Goal: Use online tool/utility: Use online tool/utility

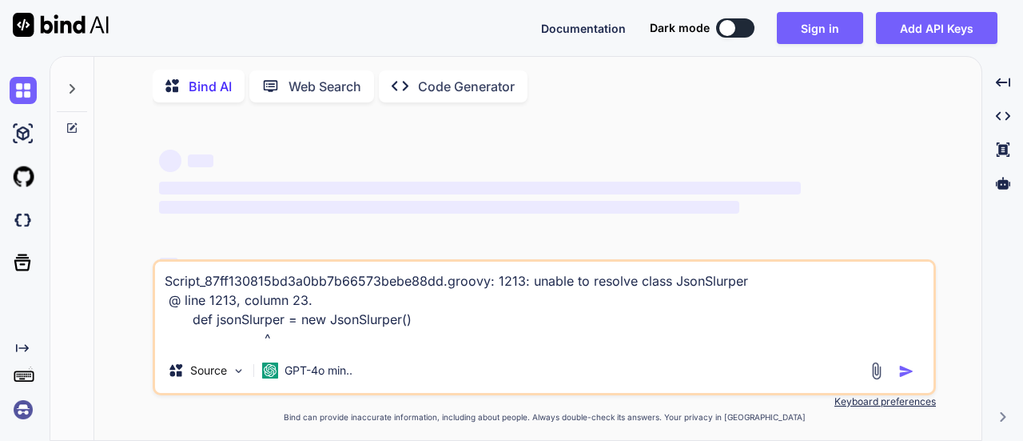
click at [422, 328] on textarea "Script_87ff130815bd3a0bb7b66573bebe88dd.groovy: 1213: unable to resolve class J…" at bounding box center [544, 304] width 779 height 86
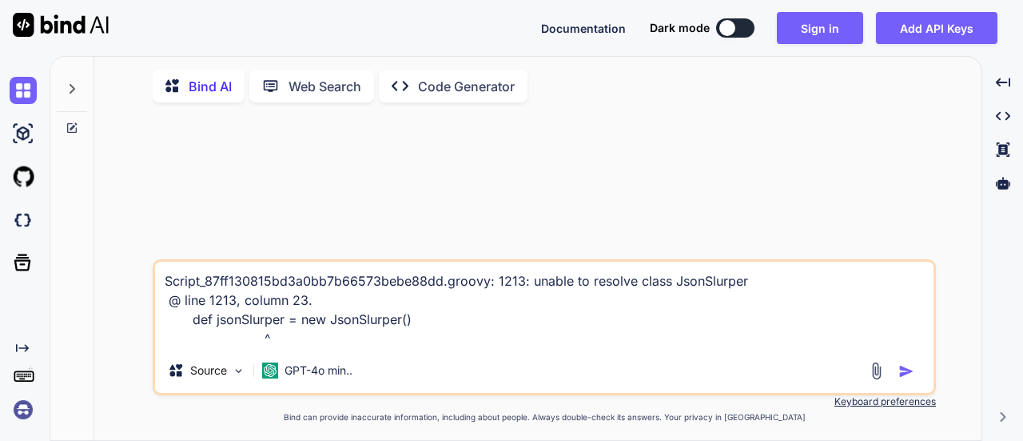
click at [911, 373] on img "button" at bounding box center [907, 371] width 16 height 16
type textarea "x"
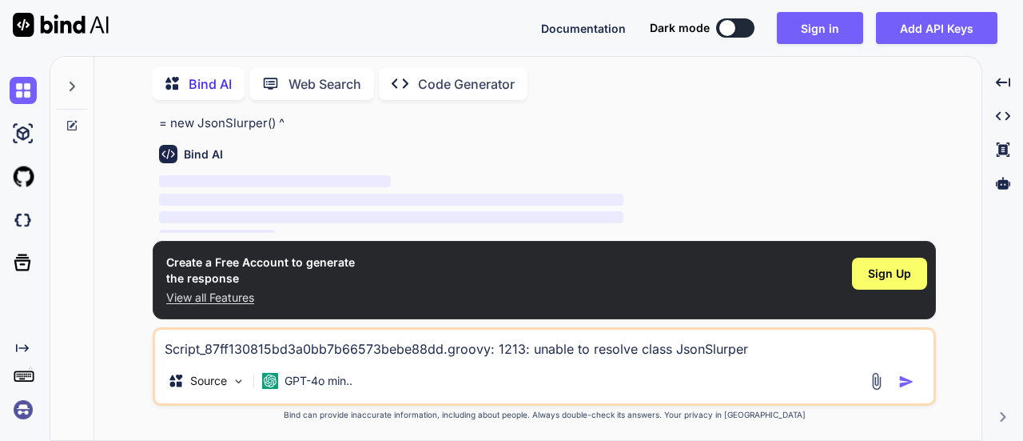
scroll to position [80, 0]
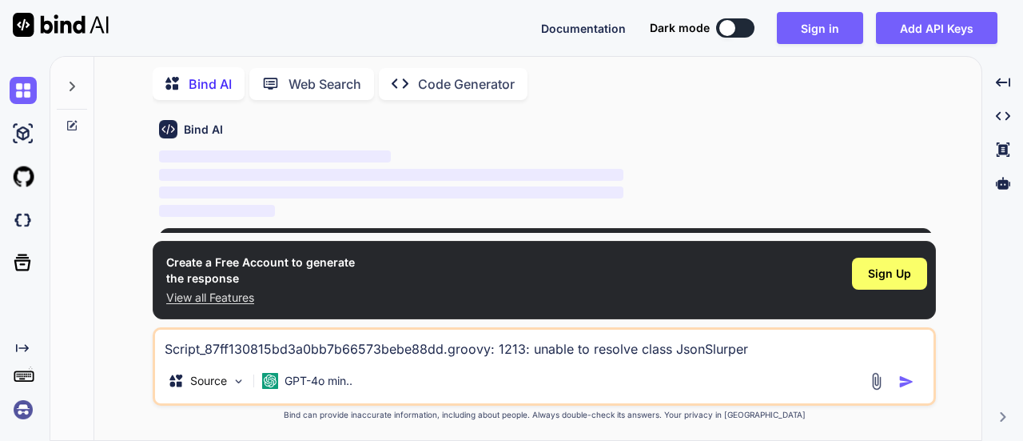
click at [600, 353] on textarea "Script_87ff130815bd3a0bb7b66573bebe88dd.groovy: 1213: unable to resolve class J…" at bounding box center [544, 343] width 779 height 29
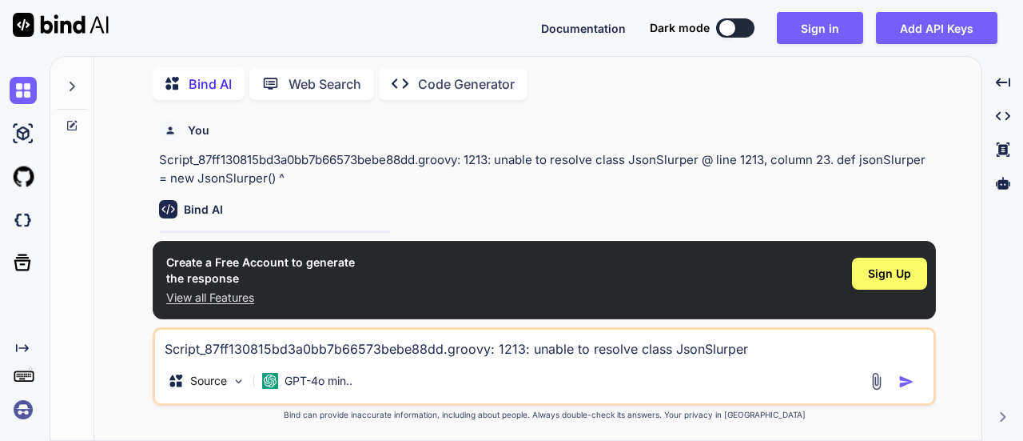
click at [262, 158] on p "Script_87ff130815bd3a0bb7b66573bebe88dd.groovy: 1213: unable to resolve class J…" at bounding box center [546, 169] width 774 height 36
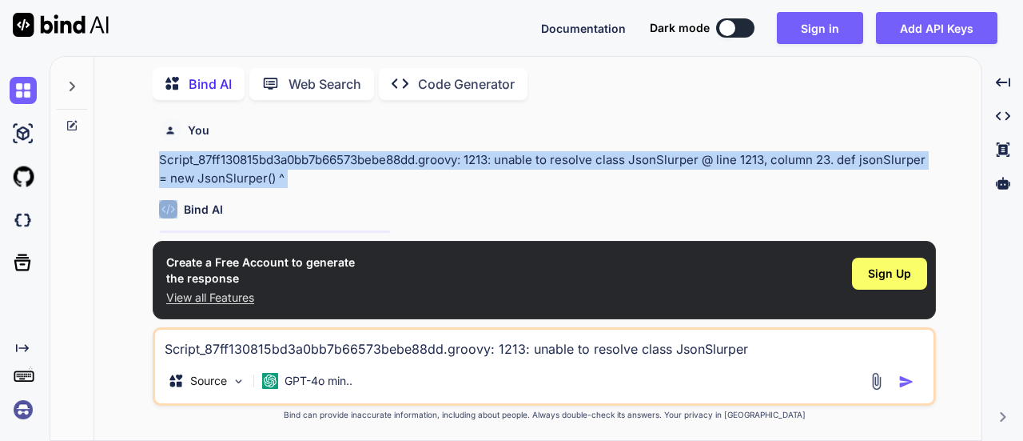
click at [262, 158] on p "Script_87ff130815bd3a0bb7b66573bebe88dd.groovy: 1213: unable to resolve class J…" at bounding box center [546, 169] width 774 height 36
copy p "Script_87ff130815bd3a0bb7b66573bebe88dd.groovy: 1213: unable to resolve class J…"
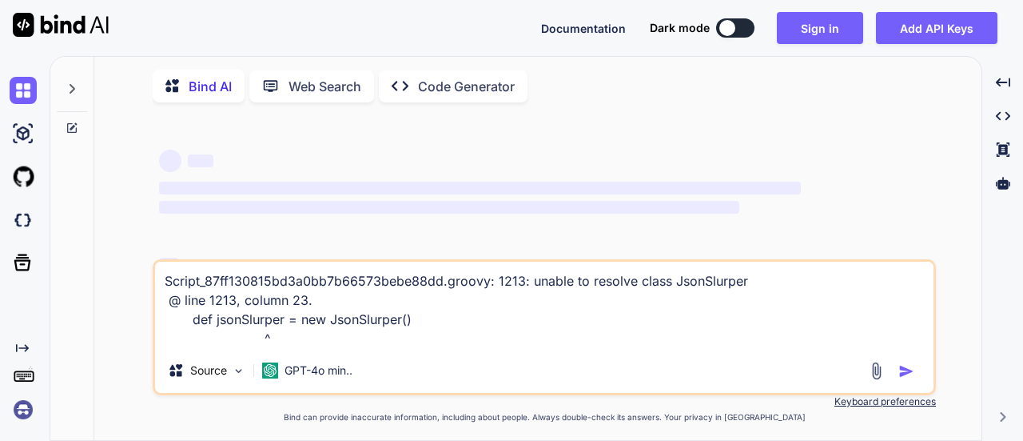
type textarea "x"
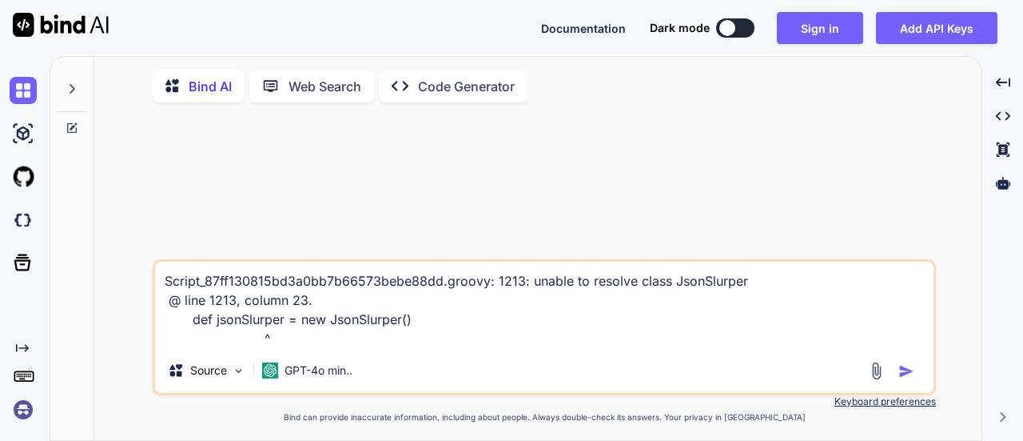
click at [211, 10] on div "Documentation Dark mode Sign in Add API Keys Created with Pixso." at bounding box center [511, 28] width 1023 height 56
click at [258, 311] on textarea "Script_87ff130815bd3a0bb7b66573bebe88dd.groovy: 1213: unable to resolve class J…" at bounding box center [544, 304] width 779 height 86
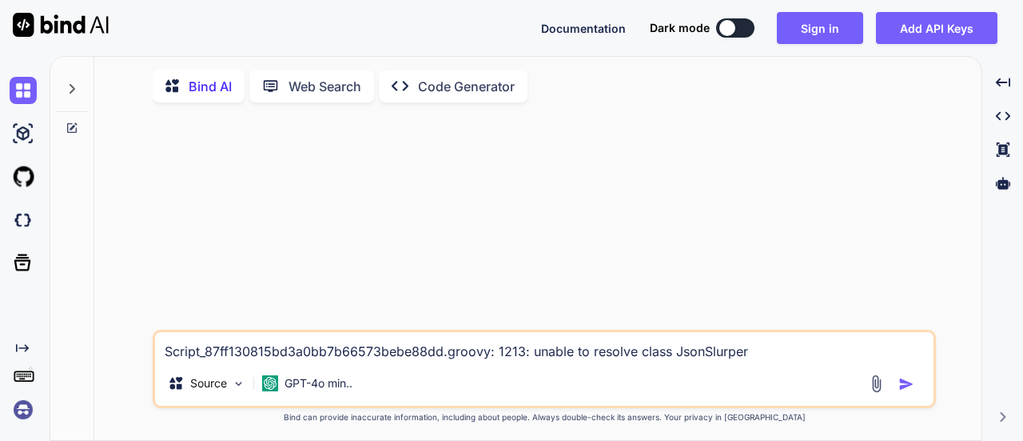
type textarea "x"
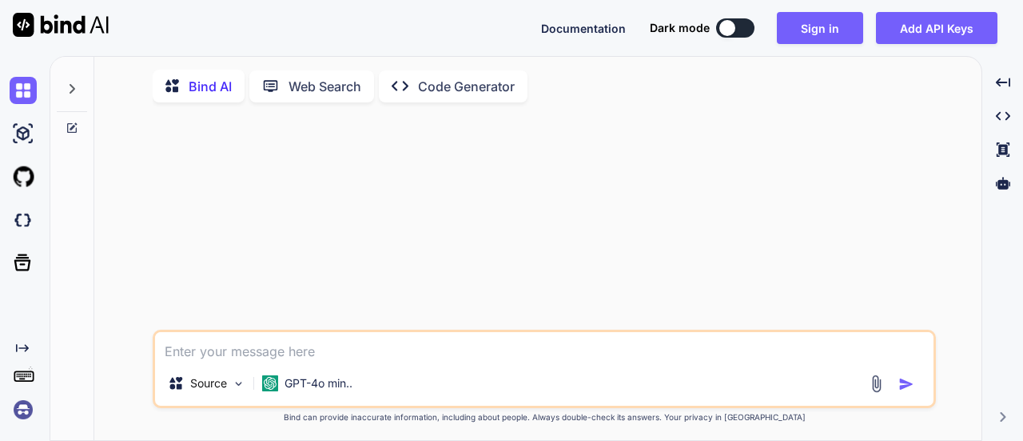
paste textarea "Script_87ff130815bd3a0bb7b66573bebe88dd.groovy: 1213: unable to resolve class J…"
type textarea "Script_87ff130815bd3a0bb7b66573bebe88dd.groovy: 1213: unable to resolve class J…"
type textarea "x"
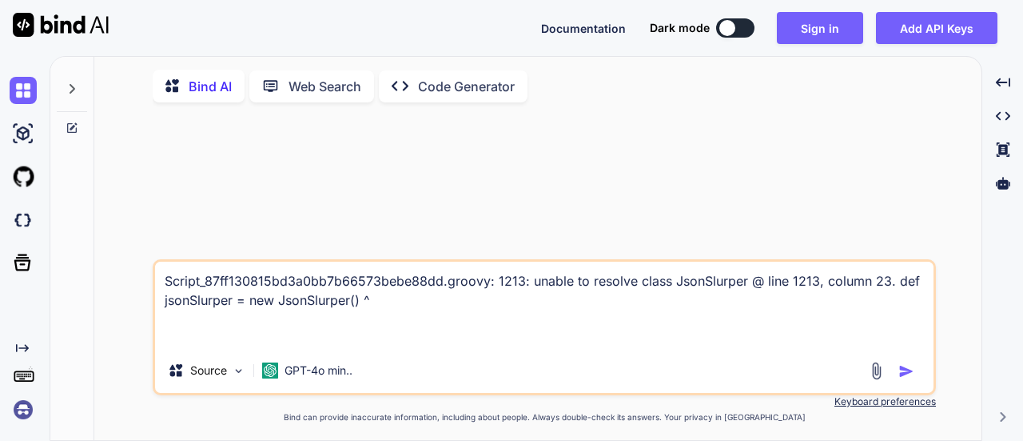
type textarea "Script_87ff130815bd3a0bb7b66573bebe88dd.groovy: 1213: unable to resolve class J…"
type textarea "x"
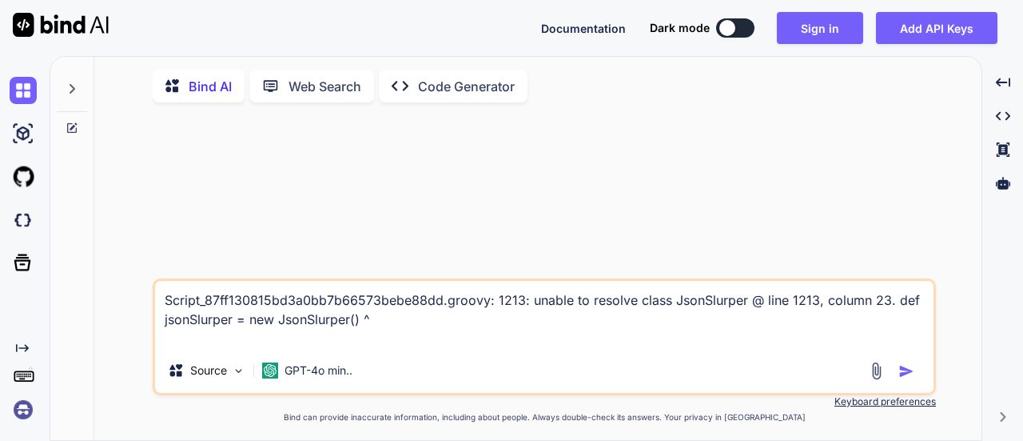
type textarea "Script_87ff130815bd3a0bb7b66573bebe88dd.groovy: 1213: unable to resolve class J…"
type textarea "x"
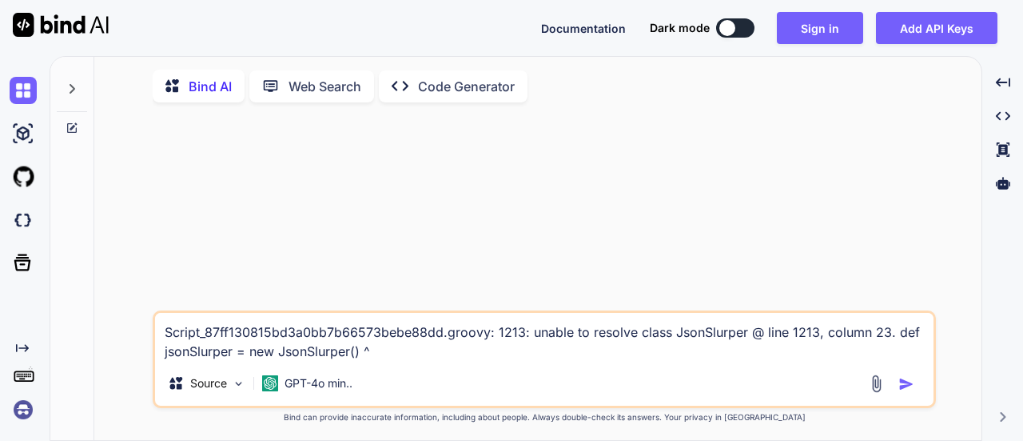
type textarea "Script_87ff130815bd3a0bb7b66573bebe88dd.groovy: 1213: unable to resolve class J…"
type textarea "x"
click at [176, 336] on textarea "Script_87ff130815bd3a0bb7b66573bebe88dd.groovy: 1213: unable to resolve class J…" at bounding box center [544, 337] width 779 height 48
click at [531, 334] on textarea "Script_87ff130815bd3a0bb7b66573bebe88dd.groovy: 1213: unable to resolve class J…" at bounding box center [544, 337] width 779 height 48
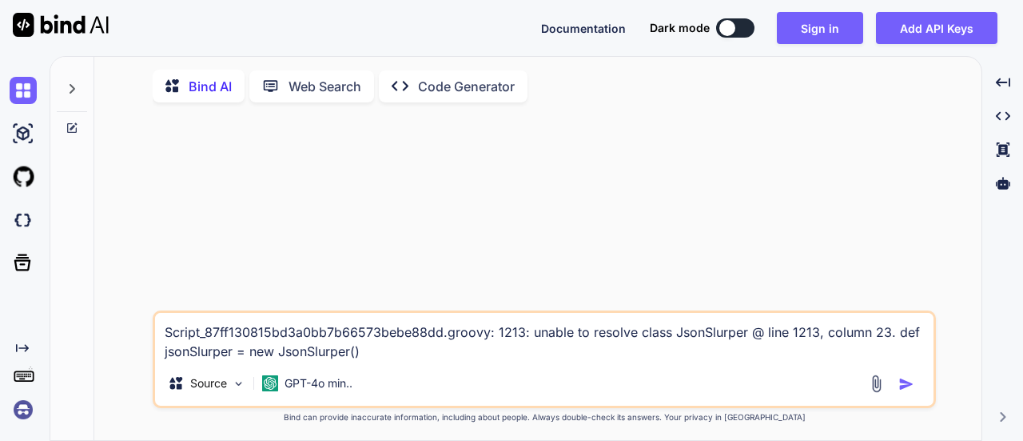
click at [526, 334] on textarea "Script_87ff130815bd3a0bb7b66573bebe88dd.groovy: 1213: unable to resolve class J…" at bounding box center [544, 337] width 779 height 48
type textarea "unable to resolve class JsonSlurper @ line 1213, column 23. def jsonSlurper = n…"
type textarea "x"
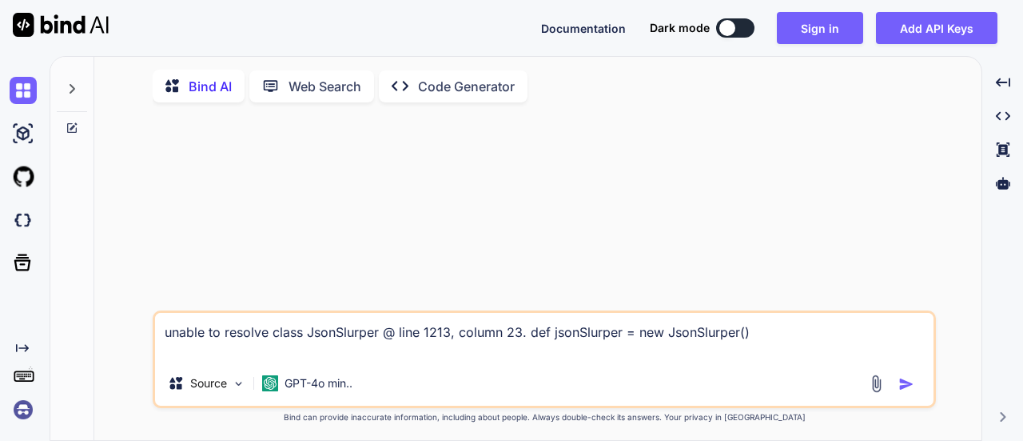
type textarea "nable to resolve class JsonSlurper @ line 1213, column 23. def jsonSlurper = ne…"
type textarea "x"
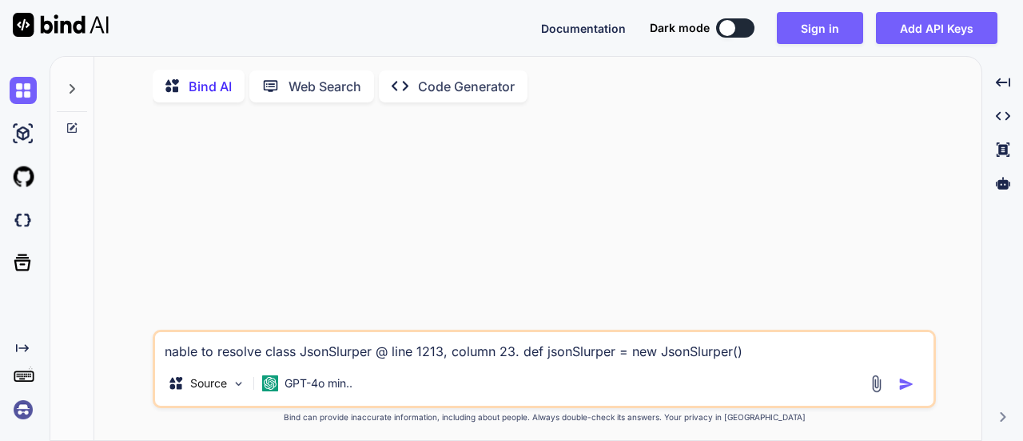
type textarea "Unable to resolve class JsonSlurper @ line 1213, column 23. def jsonSlurper = n…"
type textarea "x"
click at [748, 356] on textarea "Unable to resolve class JsonSlurper @ line 1213, column 23. def jsonSlurper = n…" at bounding box center [544, 346] width 779 height 29
click at [385, 353] on textarea "Unable to resolve class JsonSlurper @ line 1213, column 23. def jsonSlurper = n…" at bounding box center [544, 346] width 779 height 29
click at [526, 354] on textarea "Unable to resolve class JsonSlurper @ line 1213, column 23. def jsonSlurper = n…" at bounding box center [544, 346] width 779 height 29
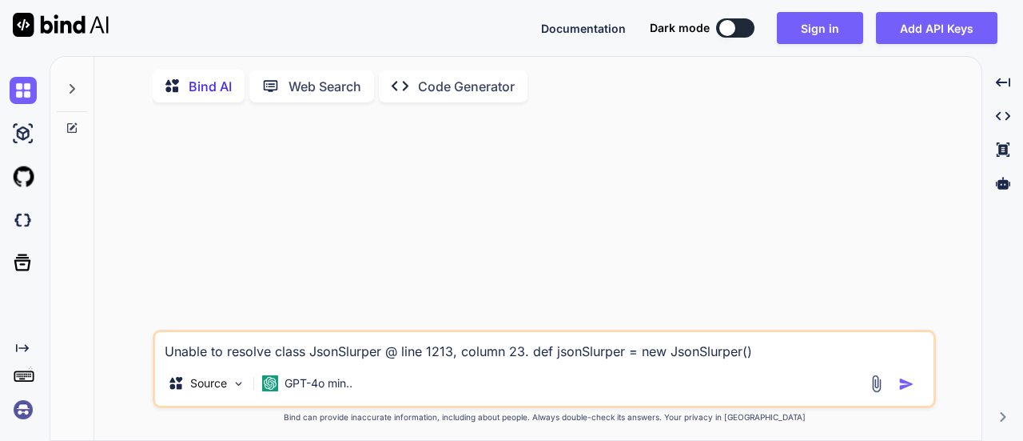
type textarea "Unable to resolve class JsonSlurper def jsonSlurper = new JsonSlurper()"
type textarea "x"
type textarea "Unable to resolve class JsonSlurper def jsonSlurper = new JsonSlurper()"
type textarea "x"
type textarea "Unable to resolve class JsonSlurper .def jsonSlurper = new JsonSlurper()"
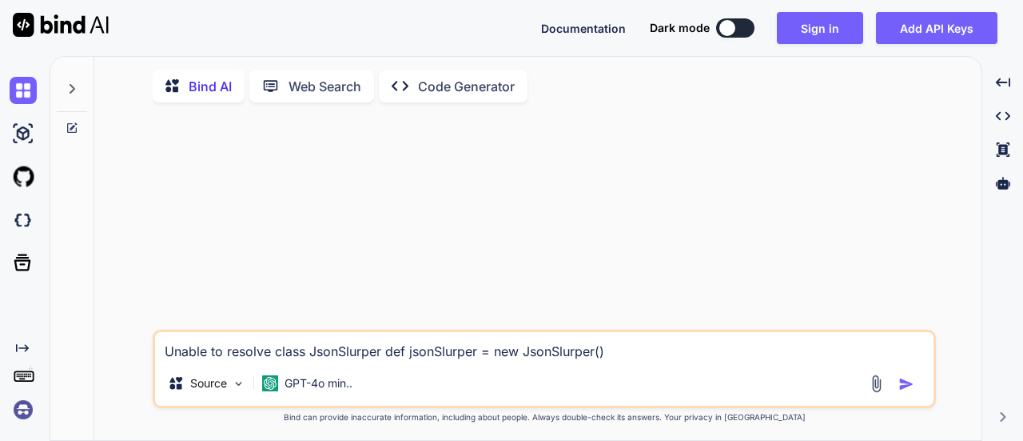
type textarea "x"
type textarea "Unable to resolve class JsonSlurper .def jsonSlurper = new JsonSlurper()"
click at [904, 385] on img "button" at bounding box center [907, 384] width 16 height 16
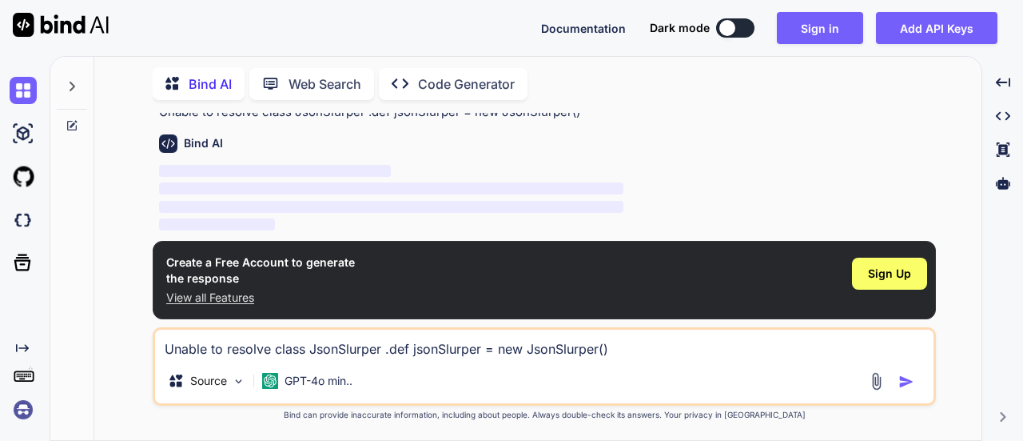
scroll to position [56, 0]
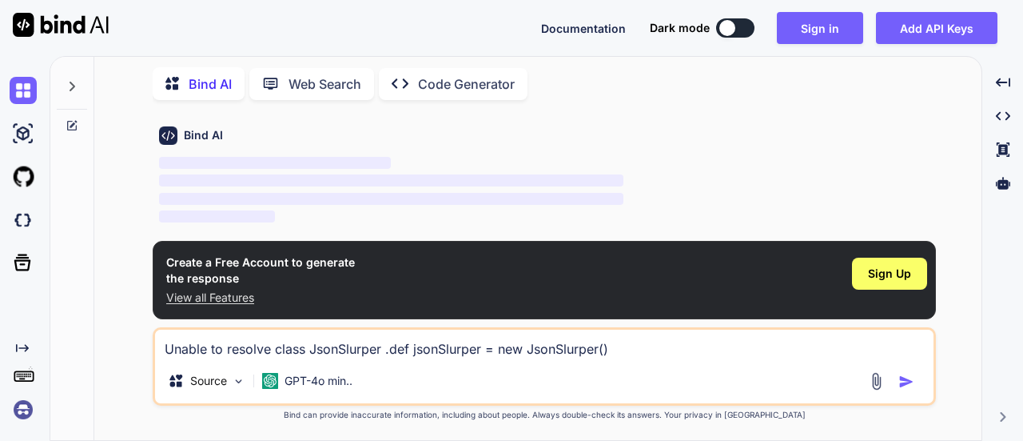
type textarea "x"
drag, startPoint x: 50, startPoint y: 32, endPoint x: 381, endPoint y: 351, distance: 459.7
click at [381, 351] on textarea "Unable to resolve class JsonSlurper .def jsonSlurper = new JsonSlurper()" at bounding box center [544, 343] width 779 height 29
click at [813, 36] on button "Sign in" at bounding box center [820, 28] width 86 height 32
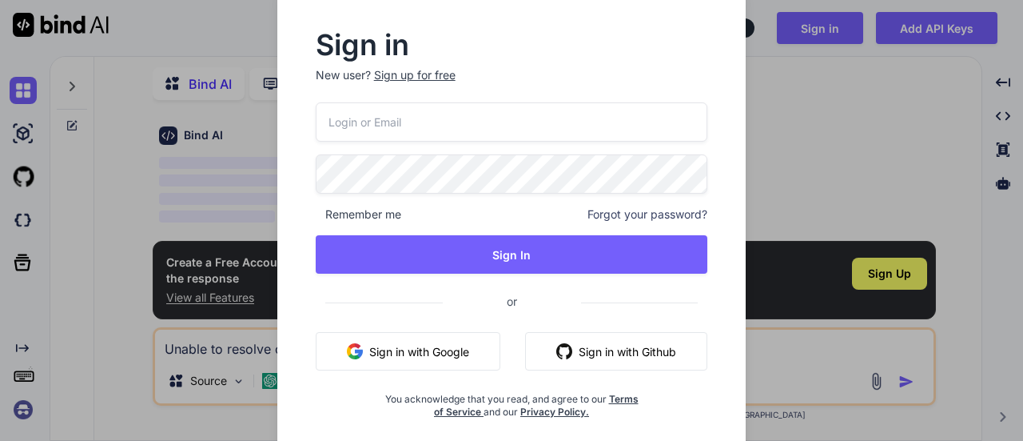
click at [463, 140] on input "email" at bounding box center [512, 121] width 393 height 39
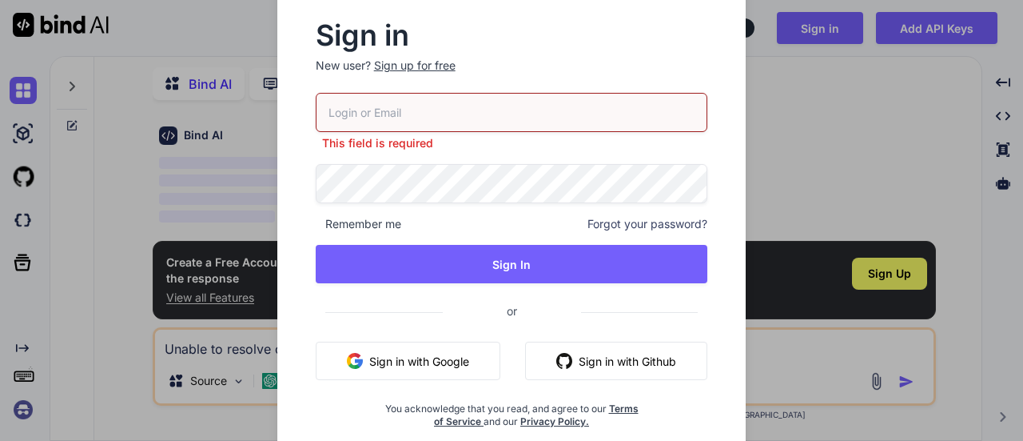
click at [389, 99] on input "email" at bounding box center [512, 112] width 393 height 39
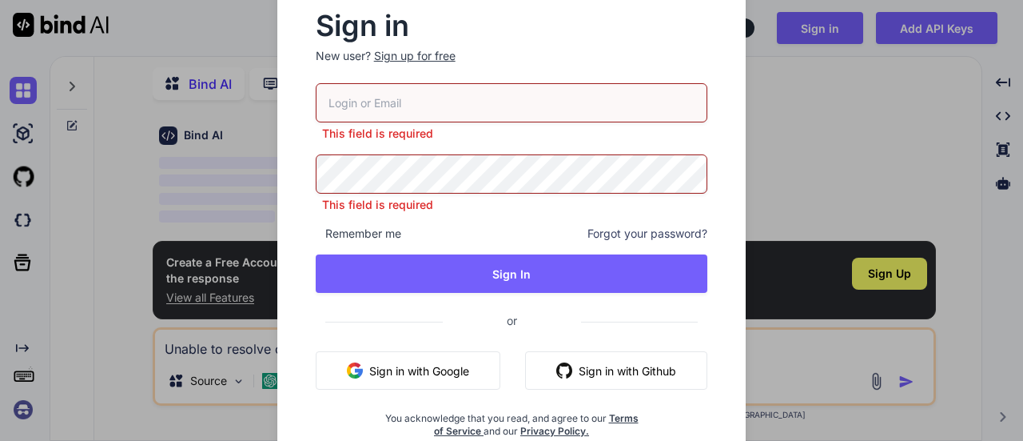
click at [812, 365] on div "Sign in New user? Sign up for free This field is required This field is require…" at bounding box center [511, 220] width 1023 height 441
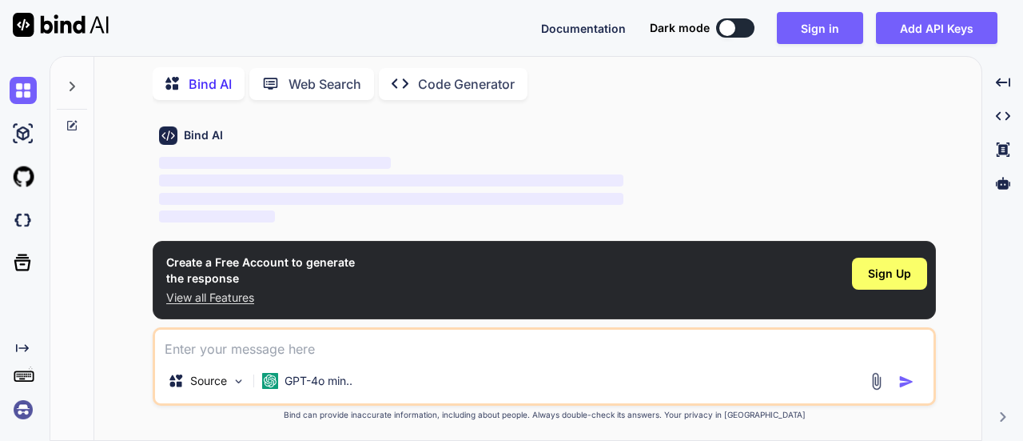
click at [268, 356] on textarea at bounding box center [544, 343] width 779 height 29
paste textarea "String headers = [ "Bandwidth", "One Time Charges (Rs.)", "Bandwidth ARC Charge…"
type textarea "String headers = [ "Bandwidth", "One Time Charges (Rs.)", "Bandwidth ARC Charge…"
type textarea "x"
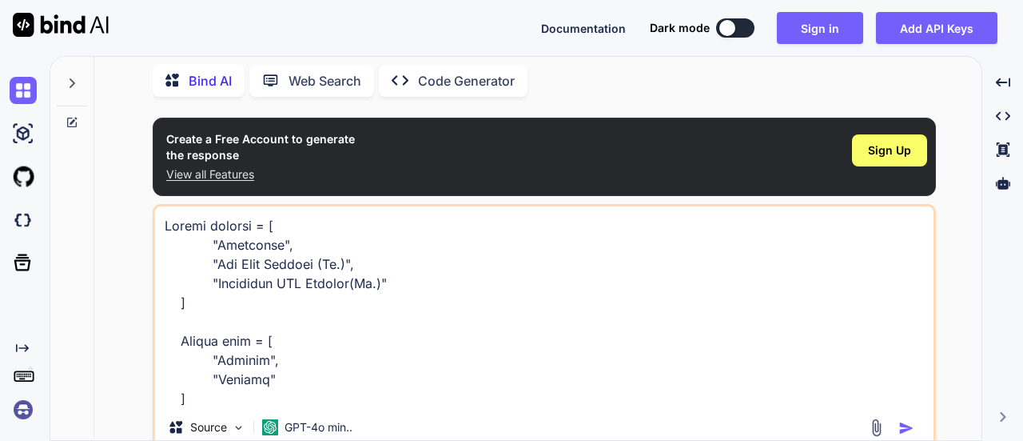
scroll to position [2055, 0]
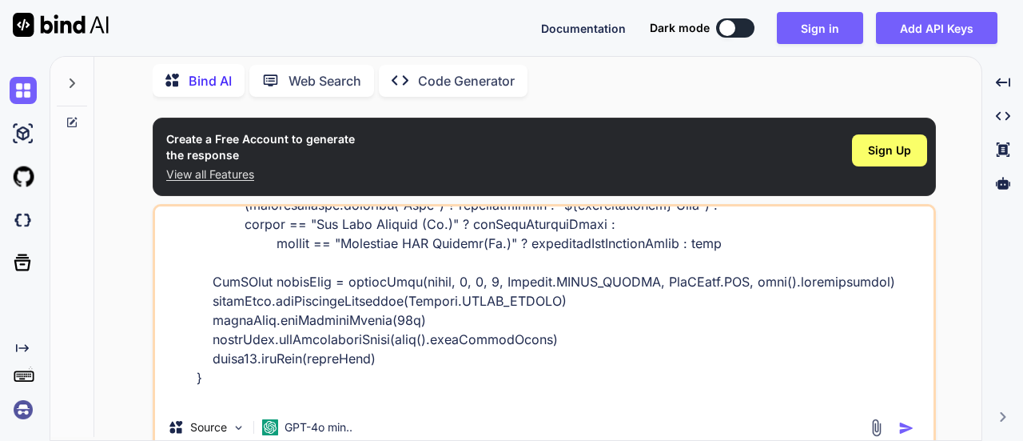
type textarea "String headers = [ "Bandwidth", "One Time Charges (Rs.)", "Bandwidth ARC Charge…"
click at [331, 82] on p "Web Search" at bounding box center [325, 80] width 73 height 19
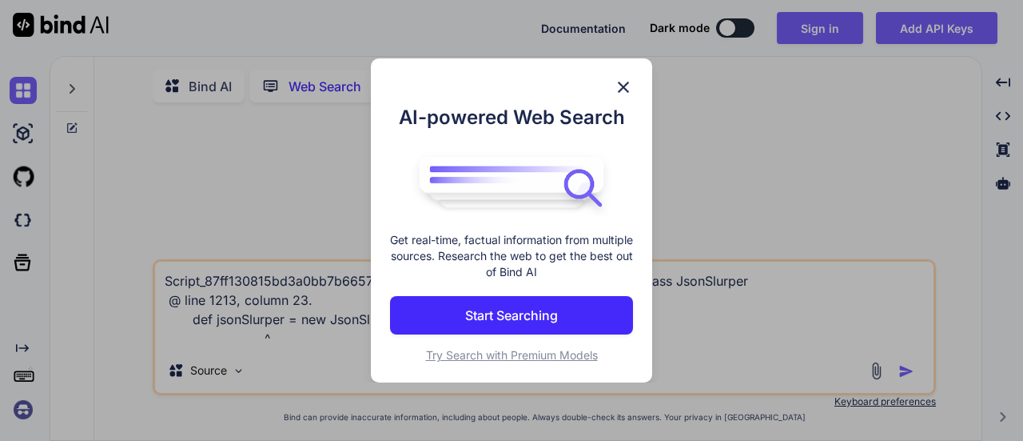
scroll to position [6, 0]
click at [624, 90] on img at bounding box center [623, 87] width 19 height 19
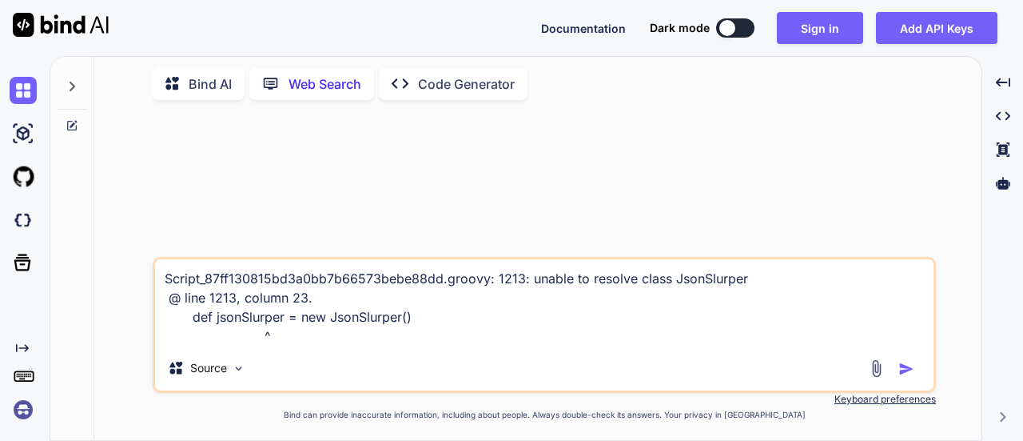
type textarea "x"
click at [477, 322] on textarea "Script_87ff130815bd3a0bb7b66573bebe88dd.groovy: 1213: unable to resolve class J…" at bounding box center [544, 302] width 779 height 86
